Goal: Information Seeking & Learning: Learn about a topic

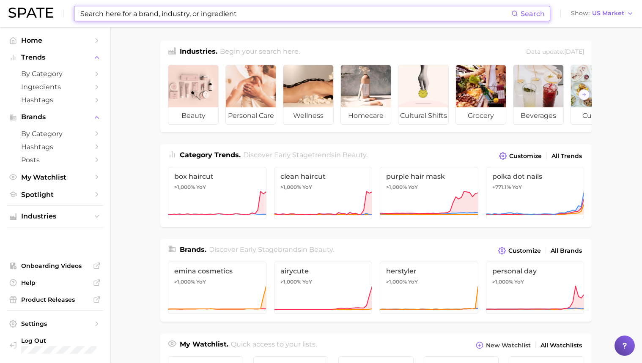
click at [205, 11] on input at bounding box center [296, 13] width 432 height 14
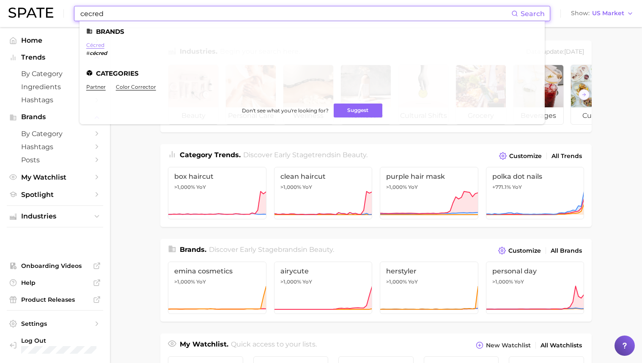
type input "cecred"
click at [95, 46] on link "cécred" at bounding box center [95, 45] width 18 height 6
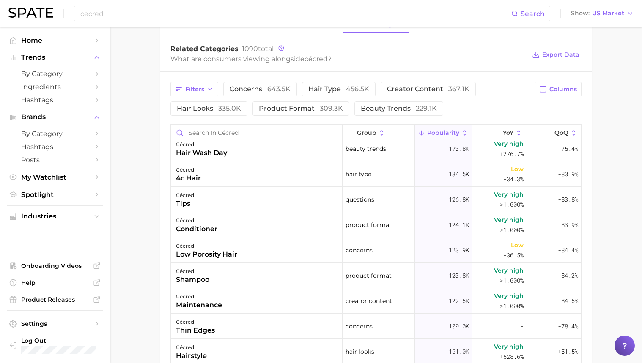
scroll to position [362, 0]
click at [274, 135] on input "Search in cécred" at bounding box center [256, 133] width 171 height 16
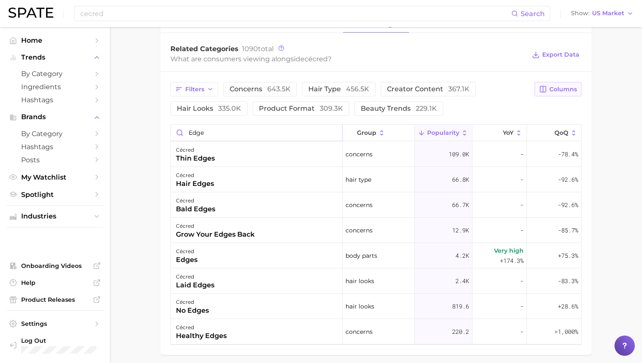
type input "edge"
click at [563, 93] on button "Columns" at bounding box center [558, 89] width 47 height 14
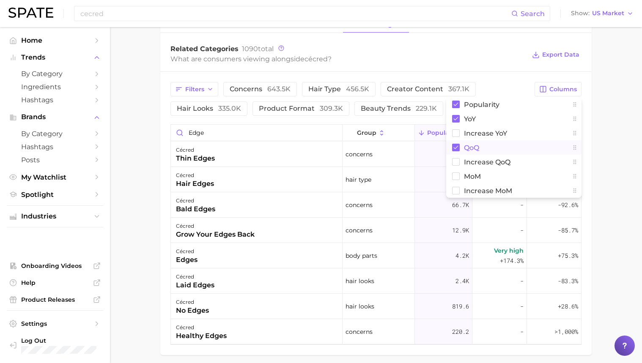
click at [453, 147] on rect at bounding box center [456, 148] width 8 height 8
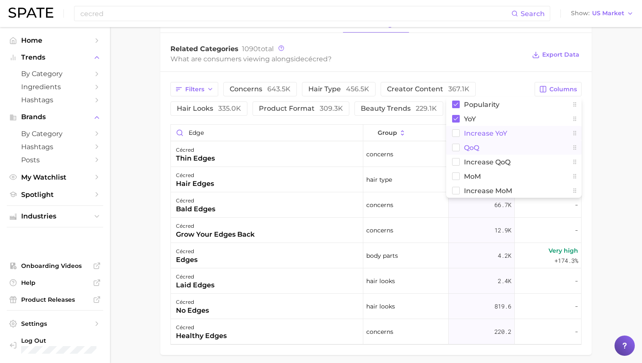
click at [460, 130] on button "Increase YoY" at bounding box center [513, 133] width 135 height 14
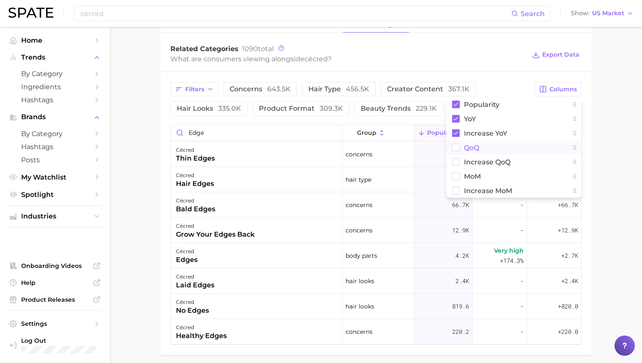
click at [603, 134] on main "Overview Google TikTok Instagram Beta brand cécred Add to Watchlist Export Data…" at bounding box center [376, 33] width 532 height 729
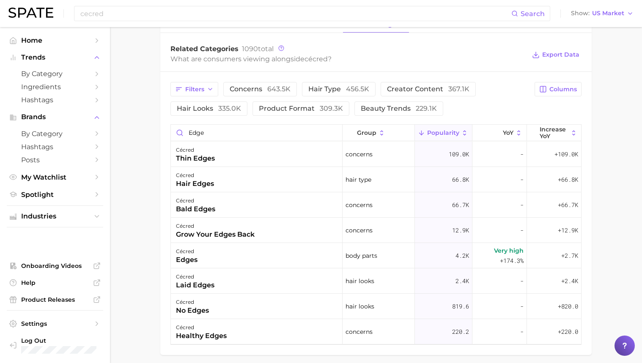
scroll to position [356, 0]
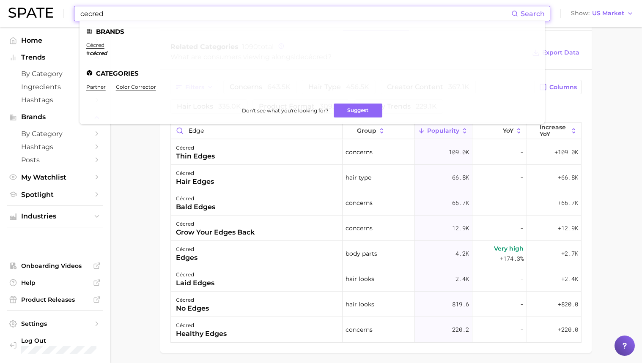
click at [94, 13] on input "cecred" at bounding box center [296, 13] width 432 height 14
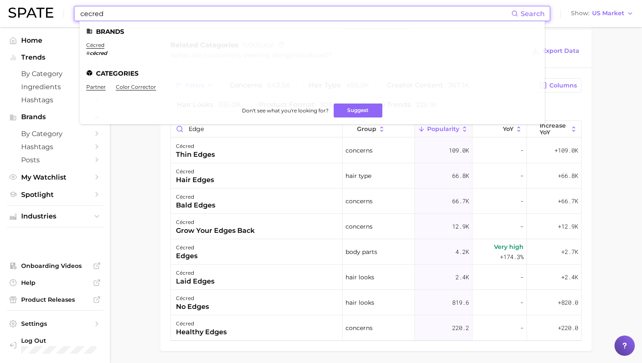
click at [107, 14] on input "cecred" at bounding box center [296, 13] width 432 height 14
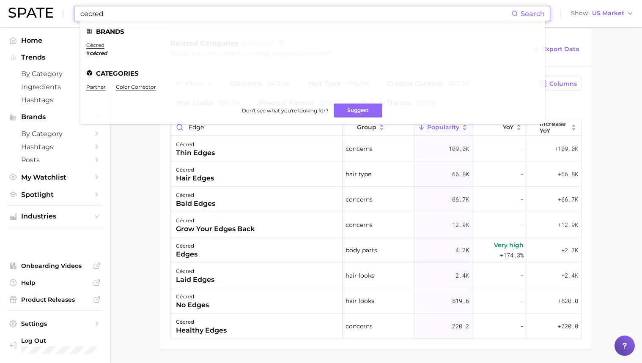
click at [149, 151] on main "Overview Google TikTok Instagram Beta brand cécred Add to Watchlist Export Data…" at bounding box center [376, 27] width 532 height 729
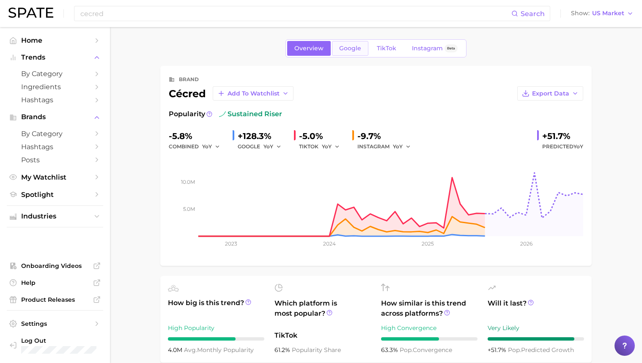
scroll to position [3, 0]
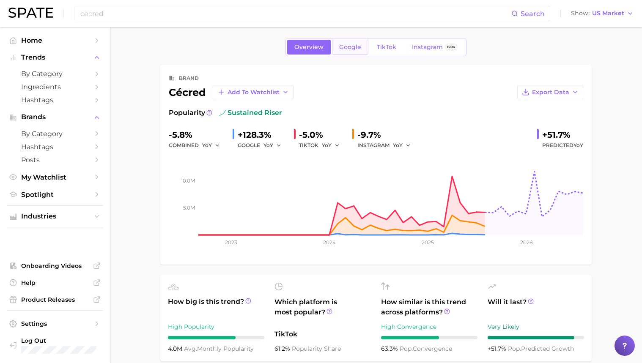
click at [354, 47] on span "Google" at bounding box center [350, 47] width 22 height 7
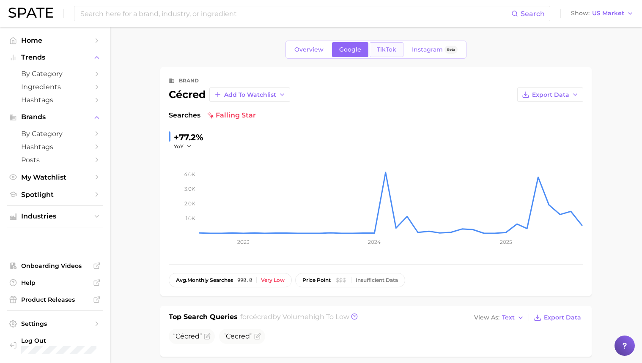
click at [375, 48] on link "TikTok" at bounding box center [387, 49] width 34 height 15
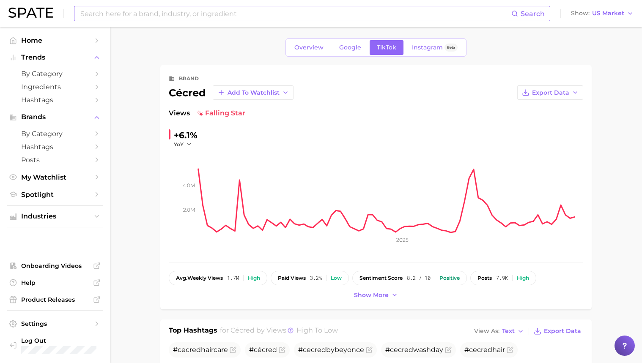
click at [139, 20] on input at bounding box center [296, 13] width 432 height 14
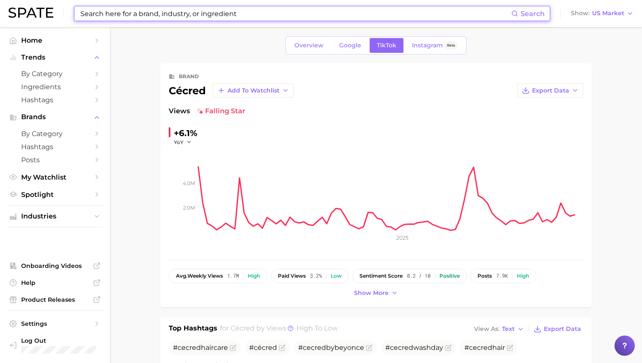
scroll to position [4, 0]
click at [139, 20] on input at bounding box center [296, 13] width 432 height 14
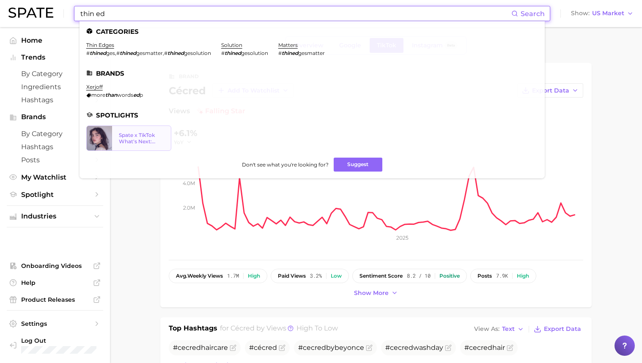
type input "thin ed"
click at [102, 47] on link "thin edges" at bounding box center [100, 45] width 28 height 6
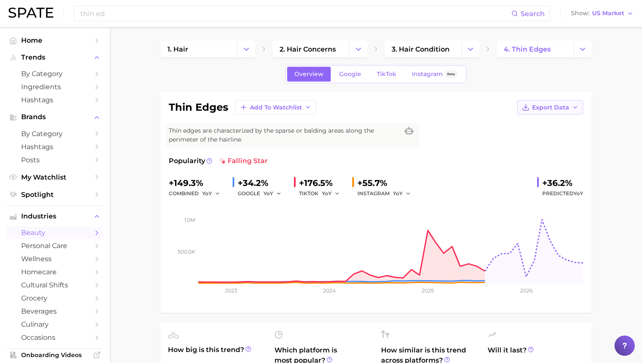
click at [537, 109] on span "Export Data" at bounding box center [550, 107] width 37 height 7
click at [535, 136] on span "Time Series Image" at bounding box center [532, 138] width 57 height 7
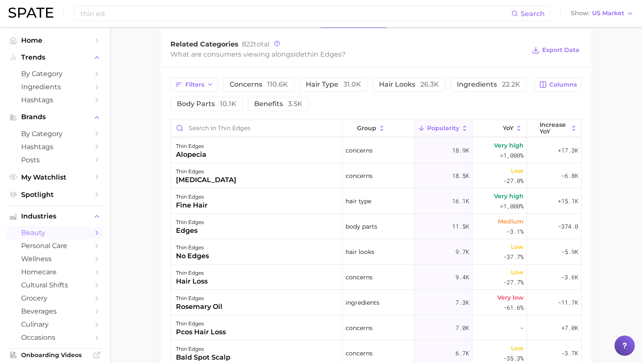
scroll to position [27, 0]
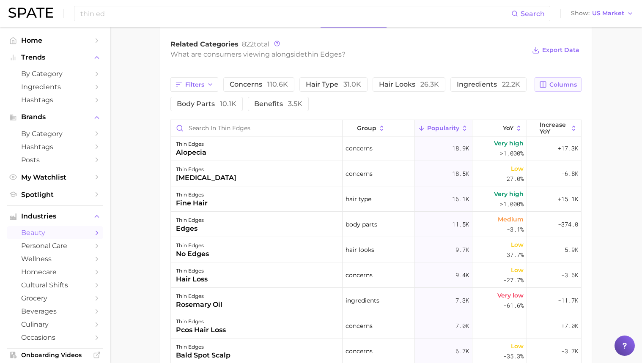
click at [562, 81] on span "Columns" at bounding box center [562, 84] width 27 height 7
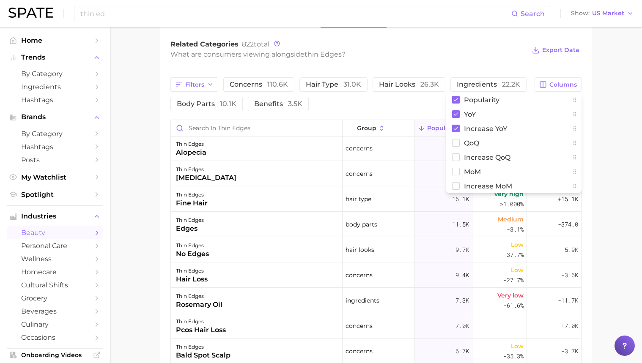
click at [617, 118] on main "1. hair 2. hair concerns 3. hair condition 4. thin edges Overview Google TikTok…" at bounding box center [376, 77] width 532 height 917
